Goal: Task Accomplishment & Management: Manage account settings

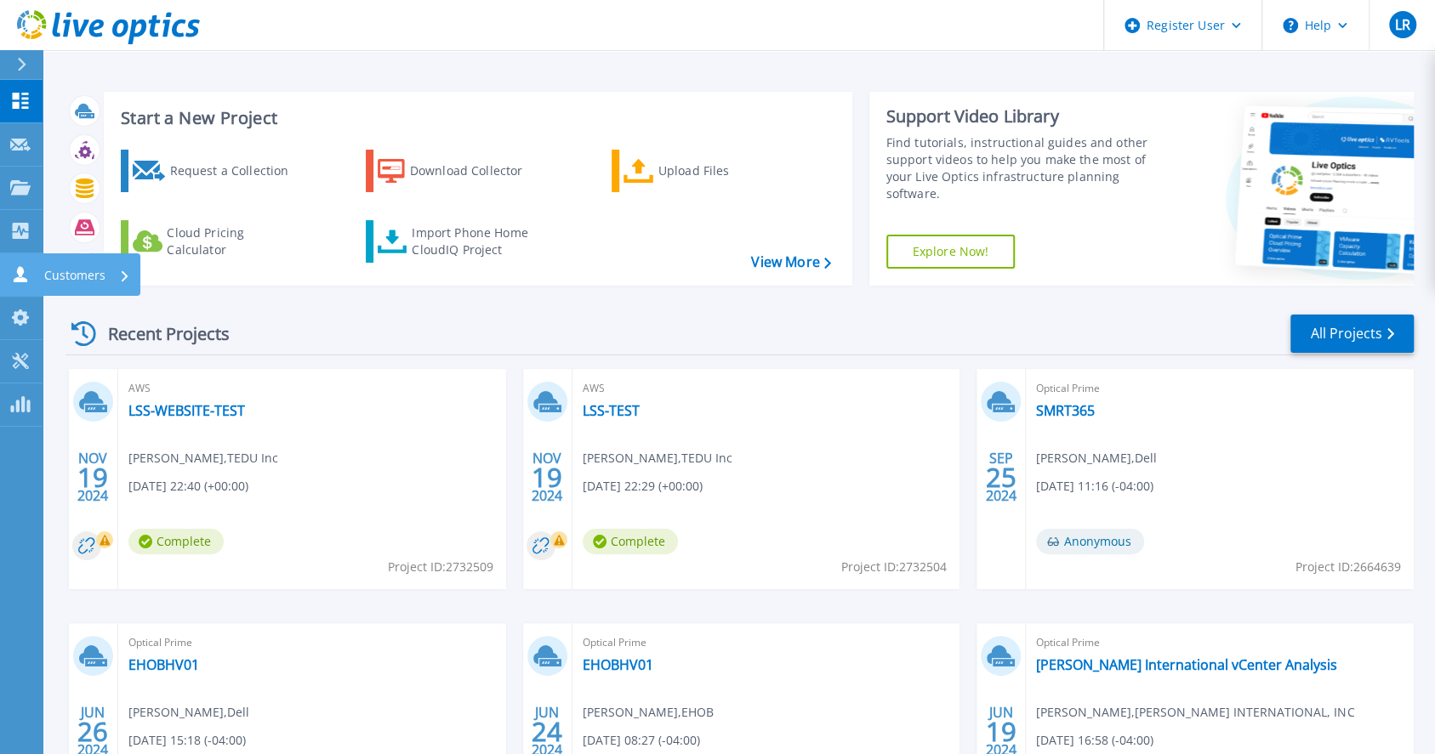
click at [5, 278] on link "Customers Customers" at bounding box center [21, 274] width 43 height 43
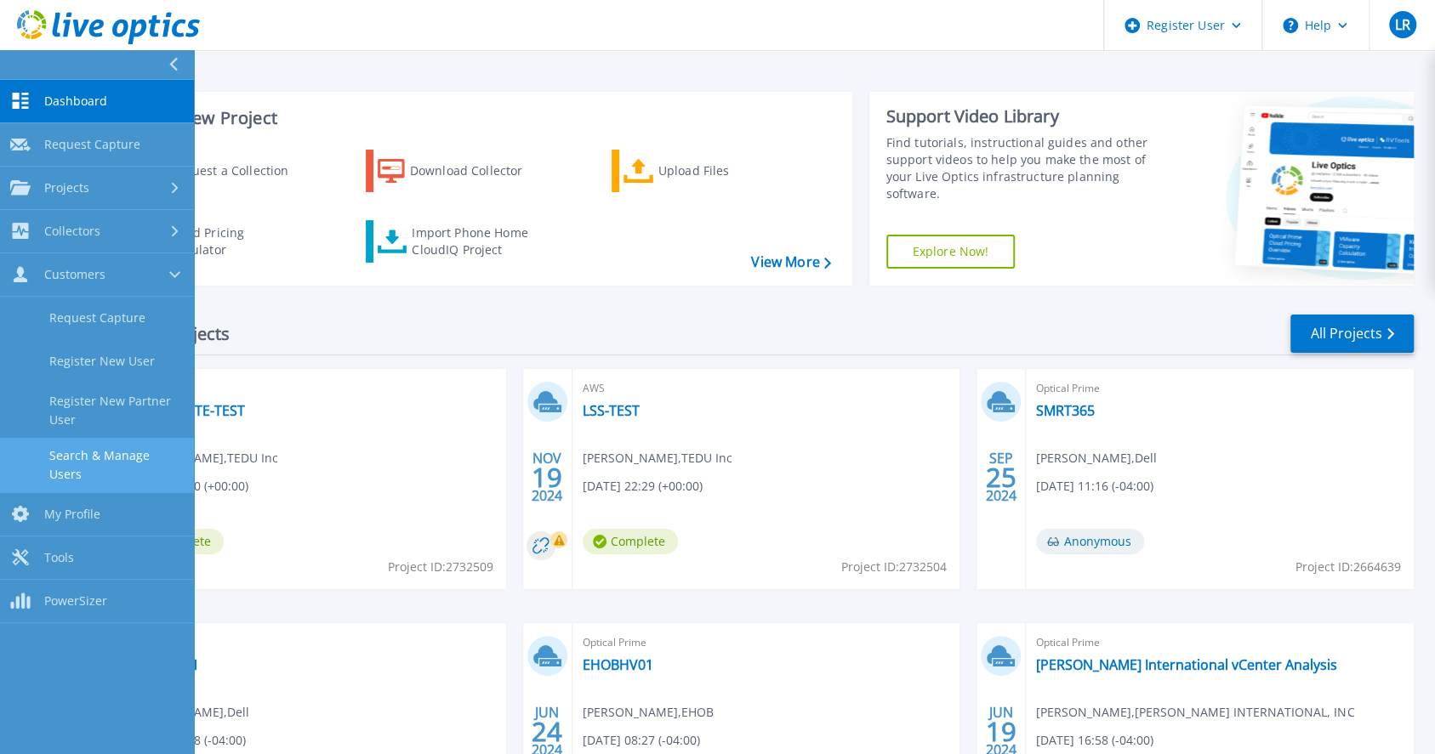
click at [90, 479] on link "Search & Manage Users" at bounding box center [97, 465] width 194 height 54
